Goal: Transaction & Acquisition: Download file/media

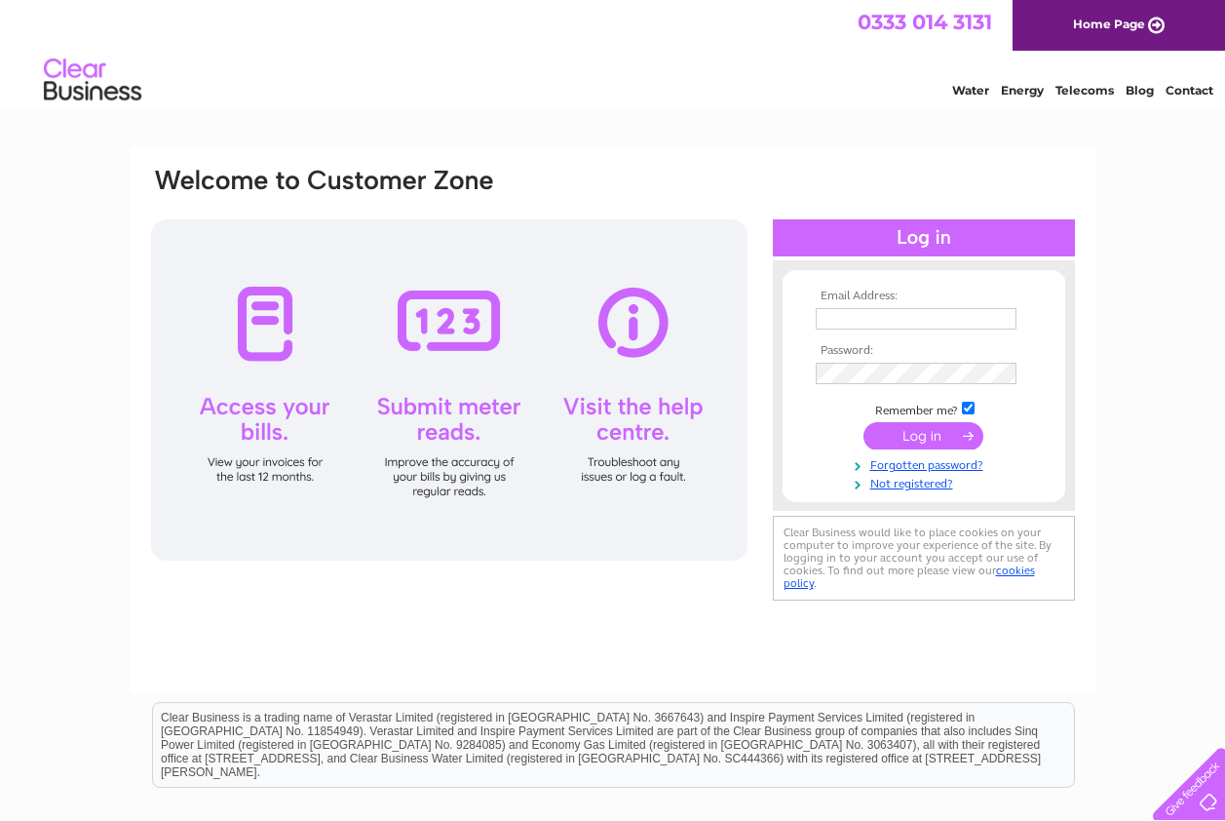
type input "dunningnisa@yahoo.co.uk"
click at [920, 438] on input "submit" at bounding box center [923, 435] width 120 height 27
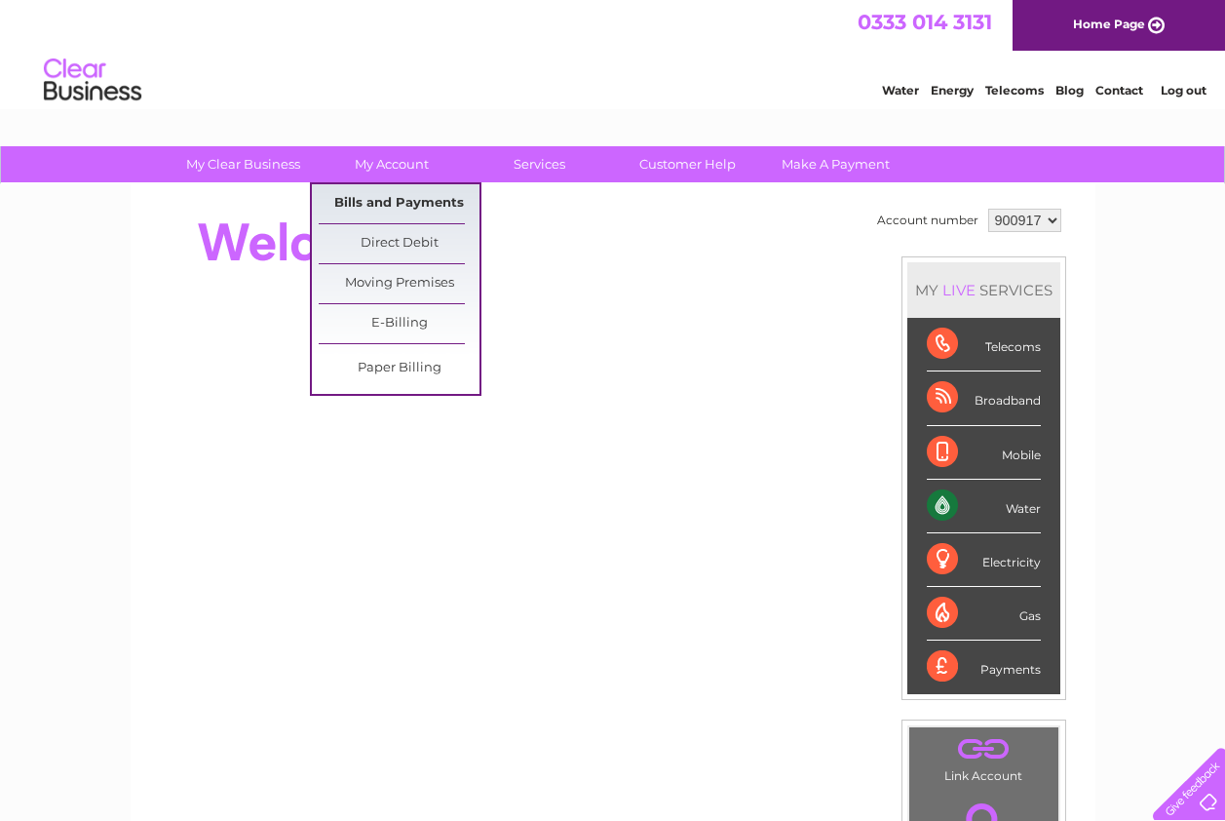
click at [363, 197] on link "Bills and Payments" at bounding box center [399, 203] width 161 height 39
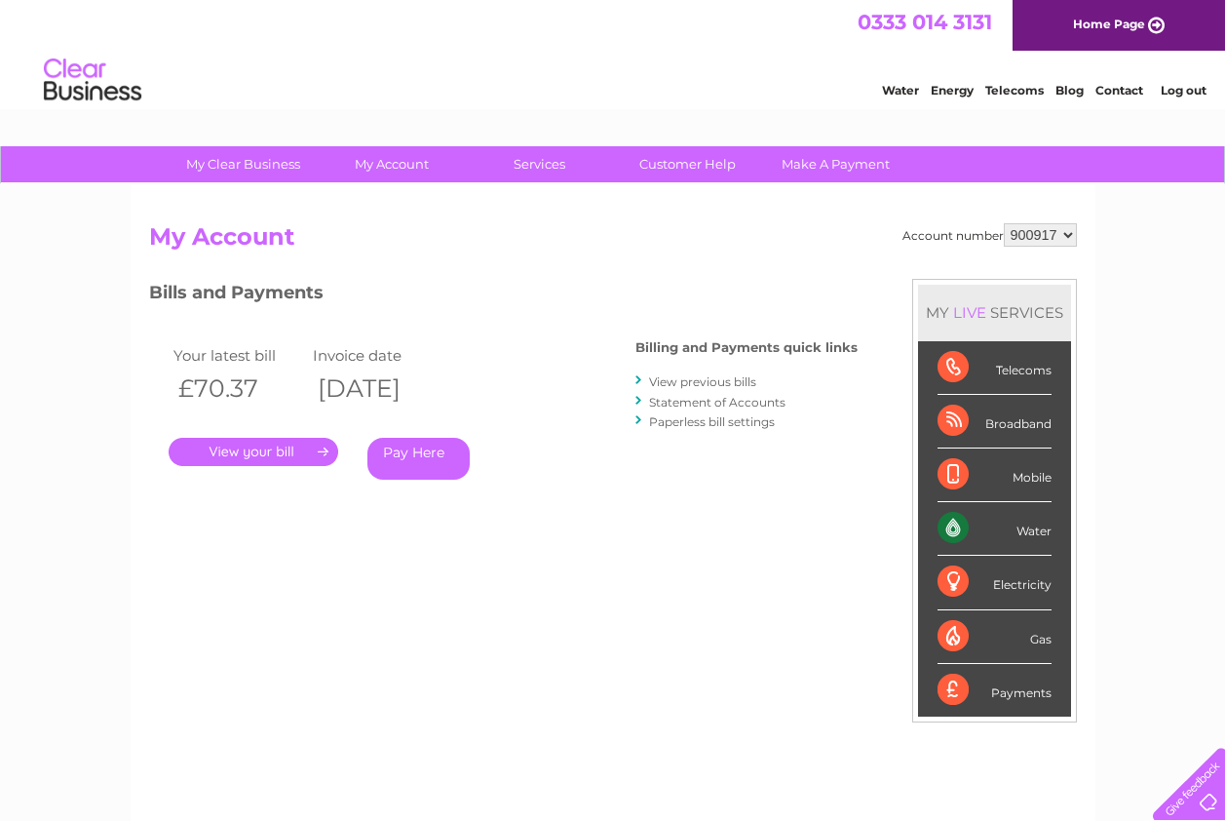
click at [260, 454] on link "." at bounding box center [254, 452] width 170 height 28
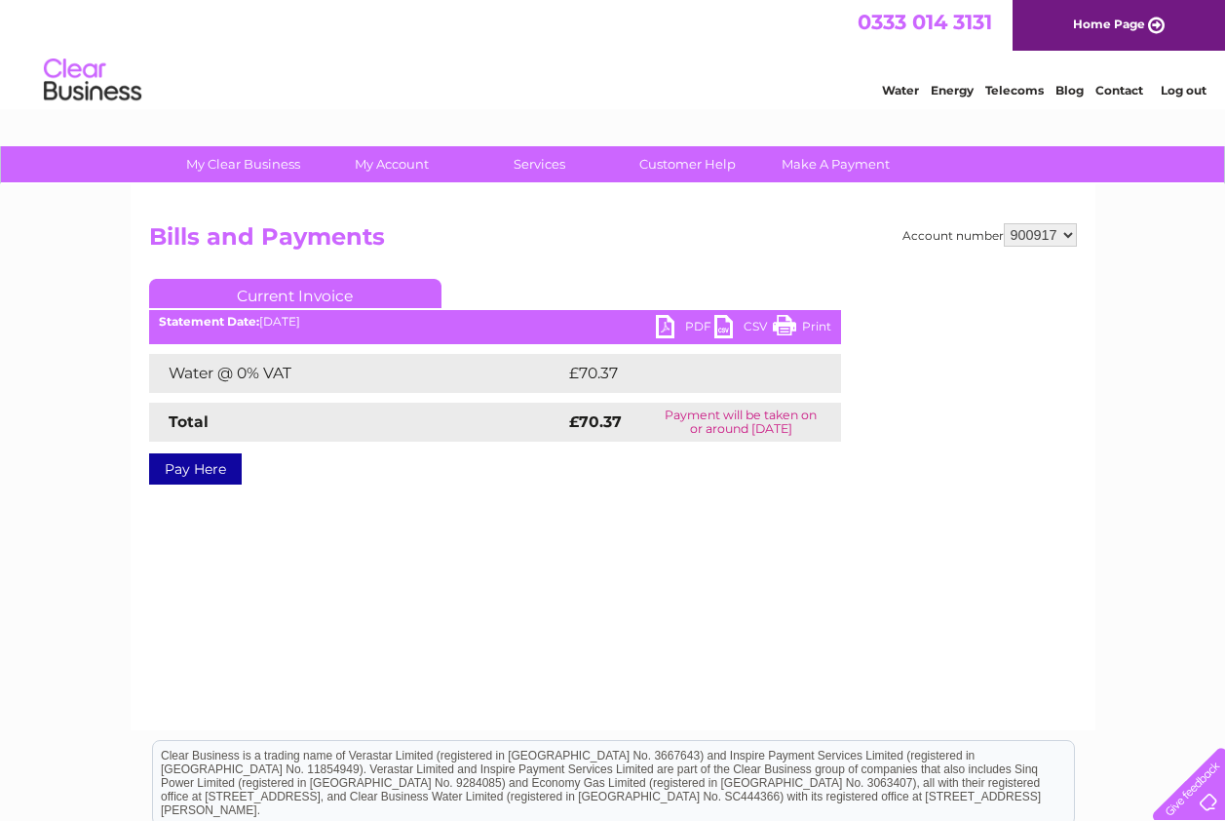
click at [668, 322] on link "PDF" at bounding box center [685, 329] width 58 height 28
click at [638, 602] on div "Account number 900917 Bills and Payments Current Invoice PDF CSV Print £70.37" at bounding box center [613, 457] width 965 height 546
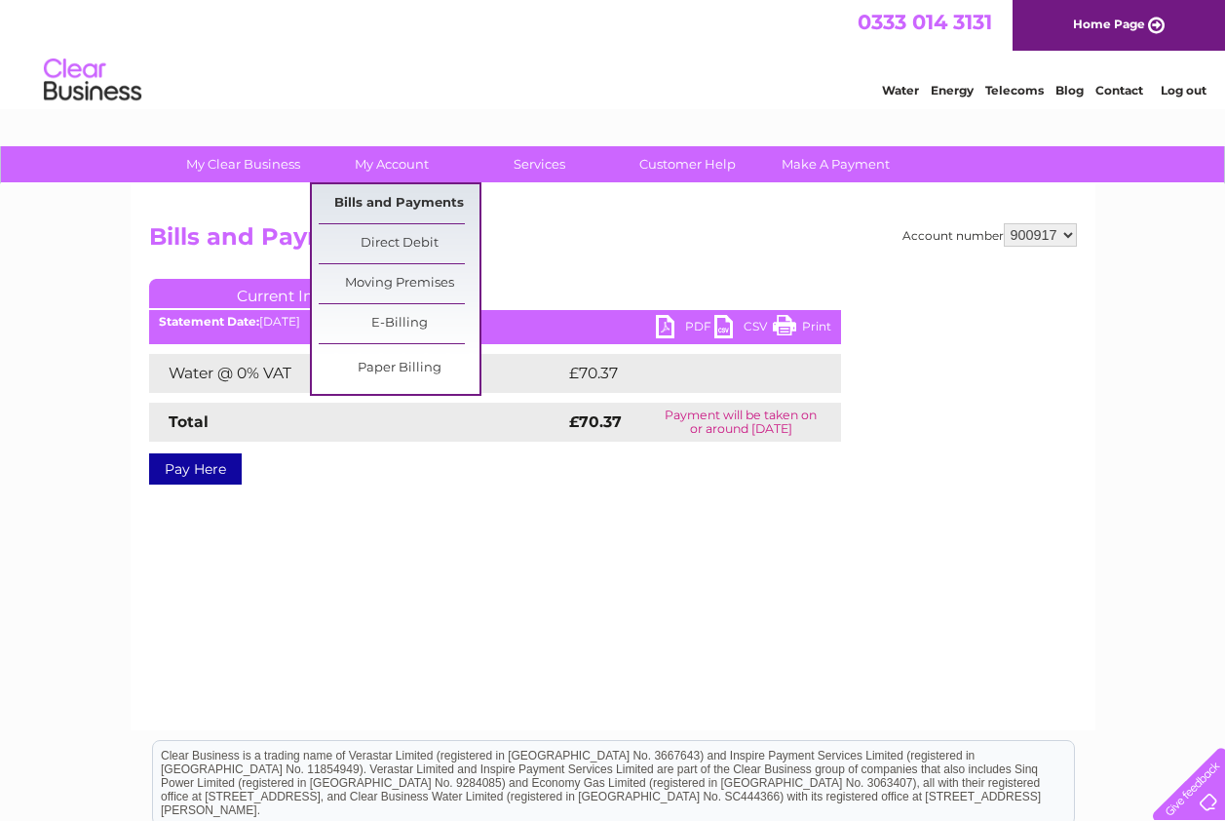
click at [407, 202] on link "Bills and Payments" at bounding box center [399, 203] width 161 height 39
click at [404, 201] on link "Bills and Payments" at bounding box center [399, 203] width 161 height 39
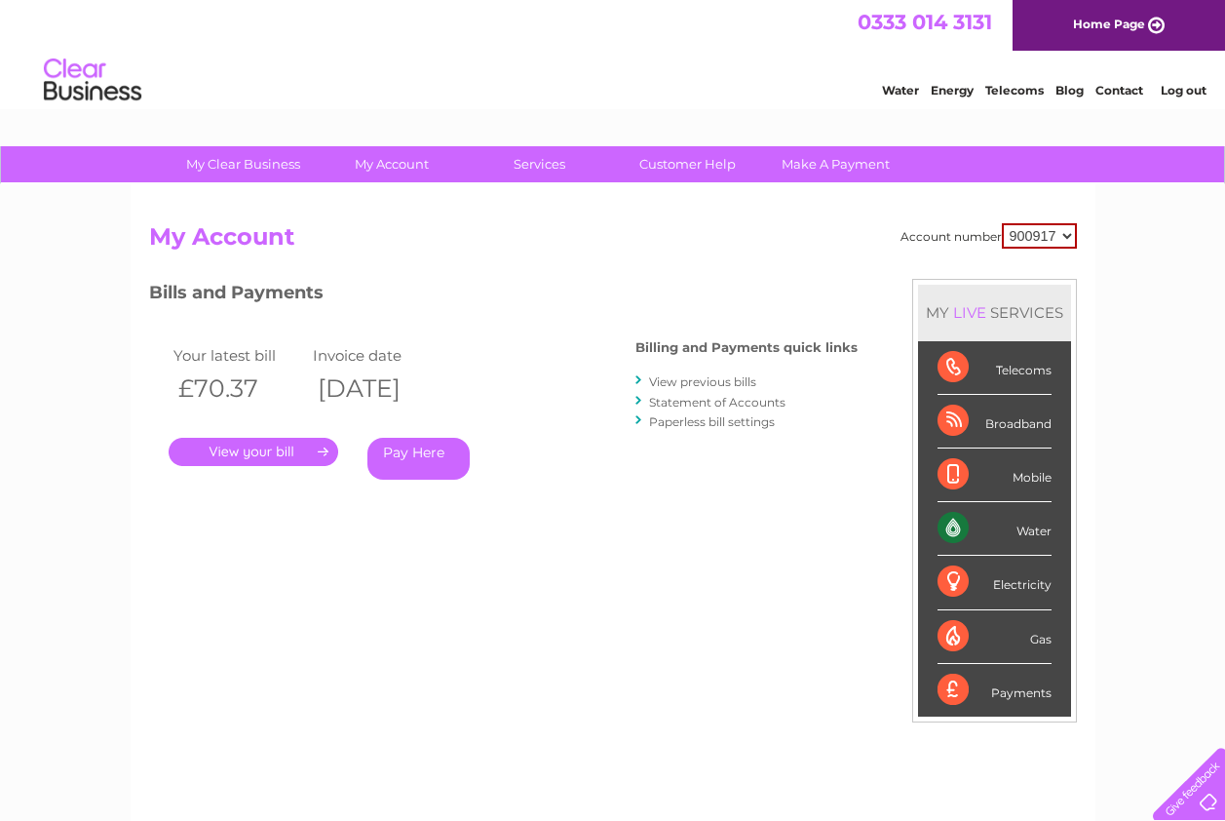
click at [699, 382] on link "View previous bills" at bounding box center [702, 381] width 107 height 15
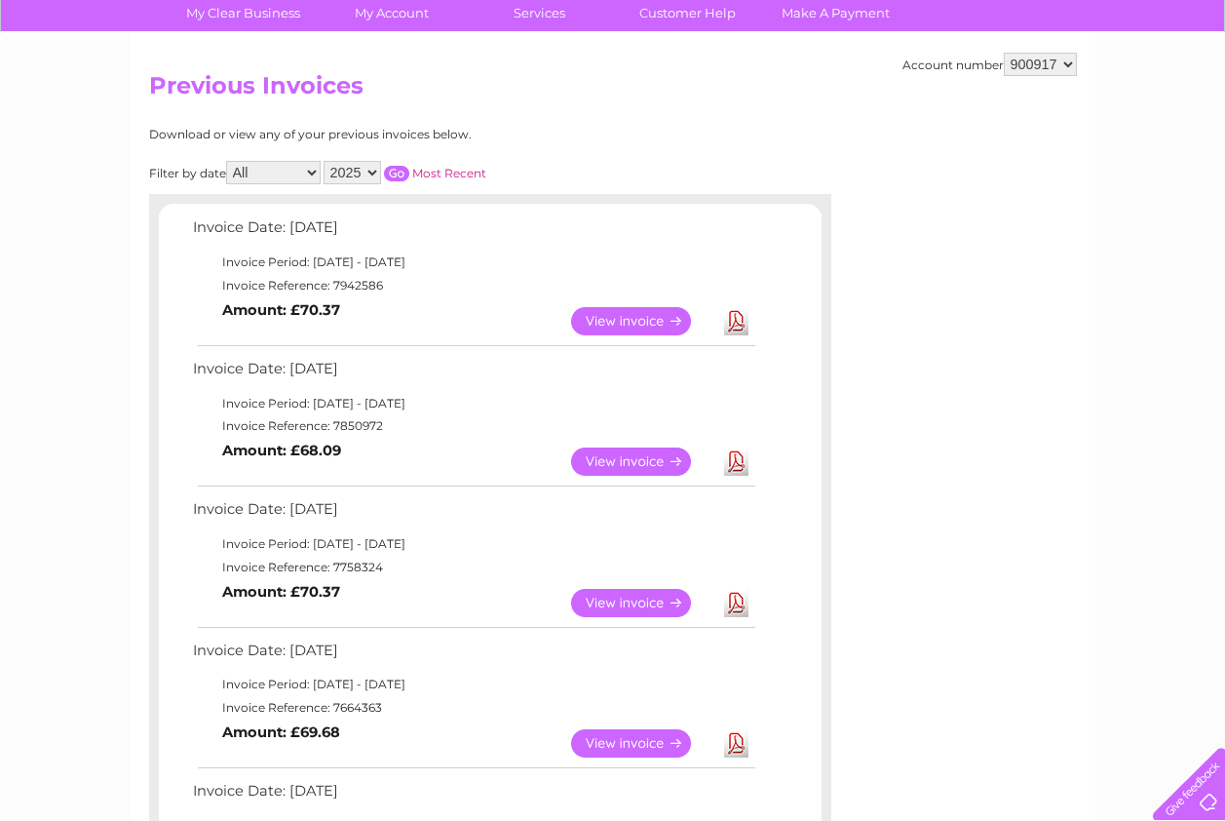
scroll to position [195, 0]
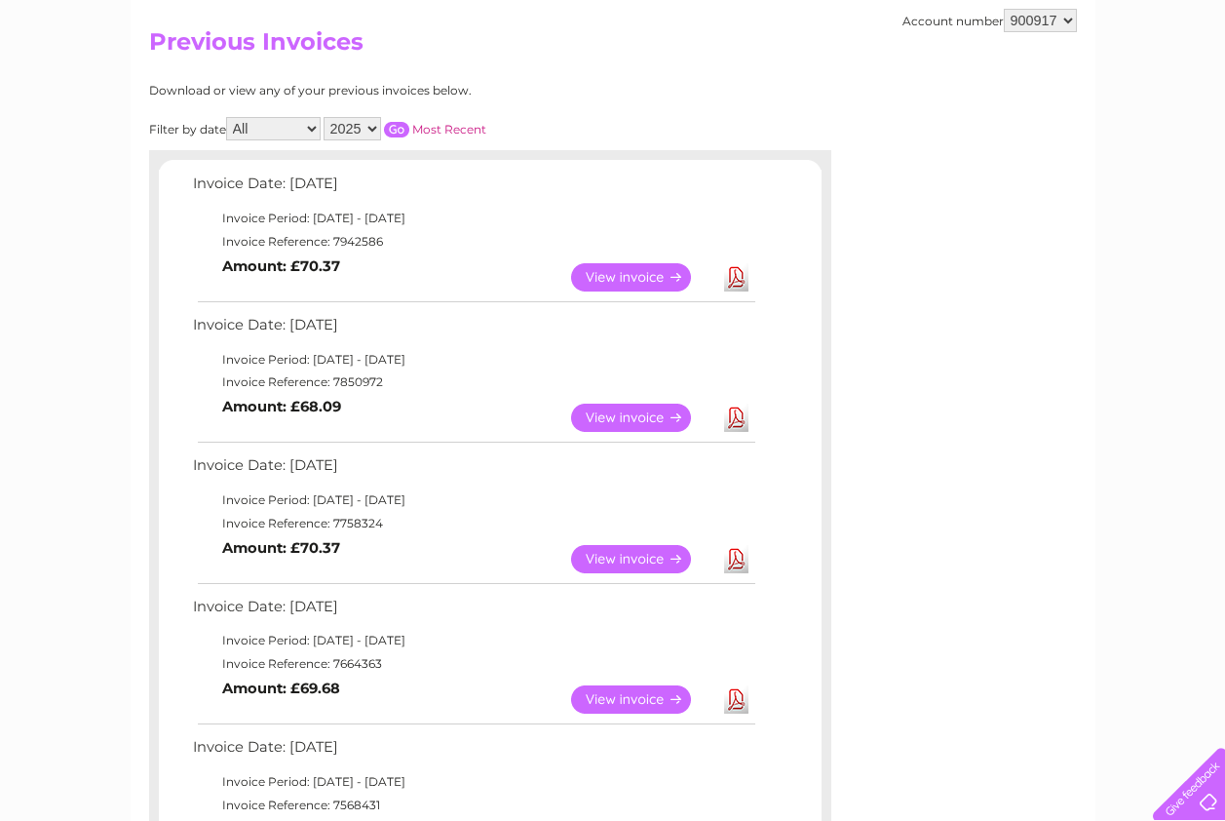
click at [738, 421] on link "Download" at bounding box center [736, 417] width 24 height 28
click at [739, 421] on link "Download" at bounding box center [736, 417] width 24 height 28
click at [739, 567] on link "Download" at bounding box center [736, 559] width 24 height 28
